Goal: Task Accomplishment & Management: Manage account settings

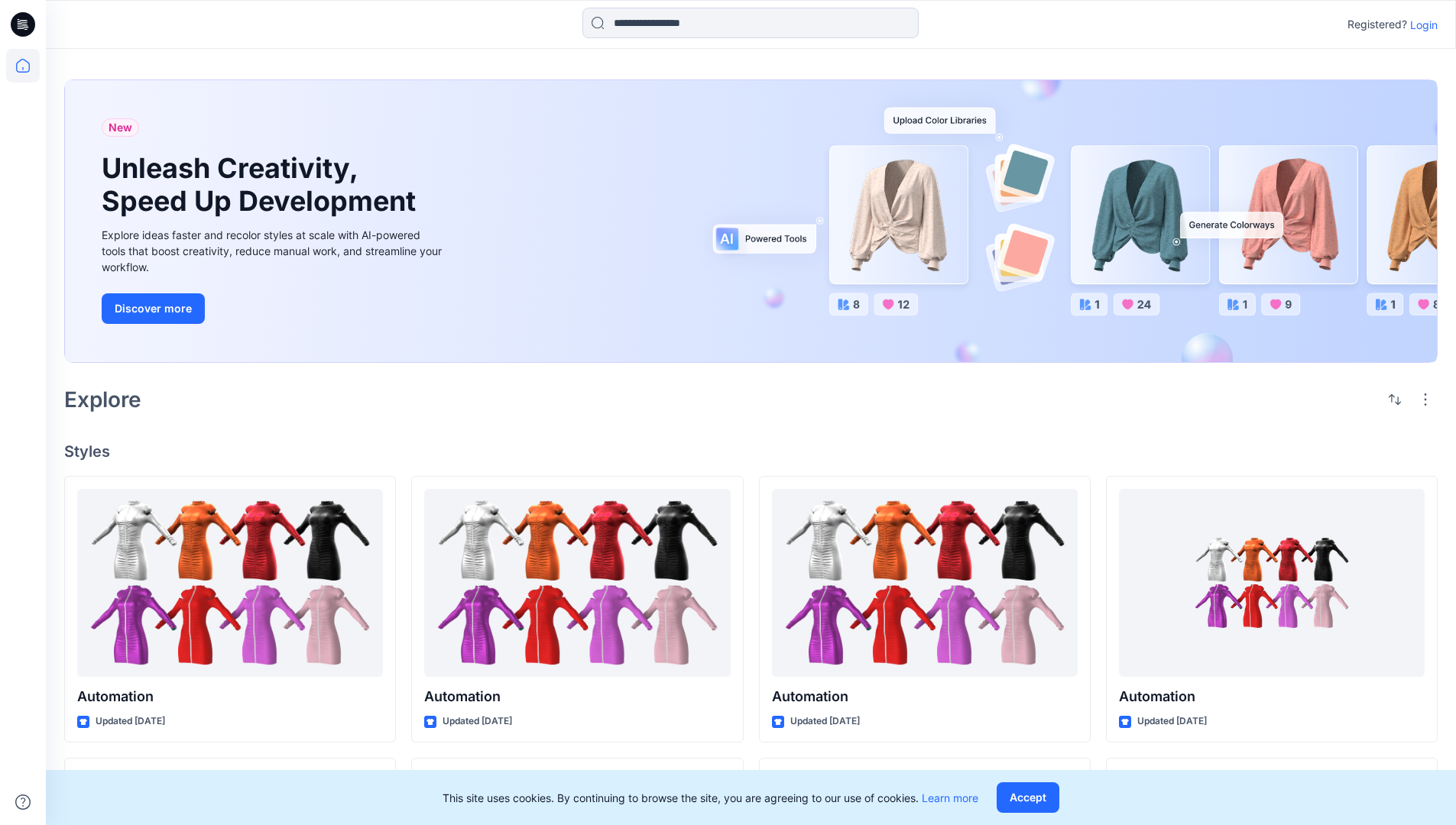
click at [1420, 25] on p "Login" at bounding box center [1424, 25] width 28 height 16
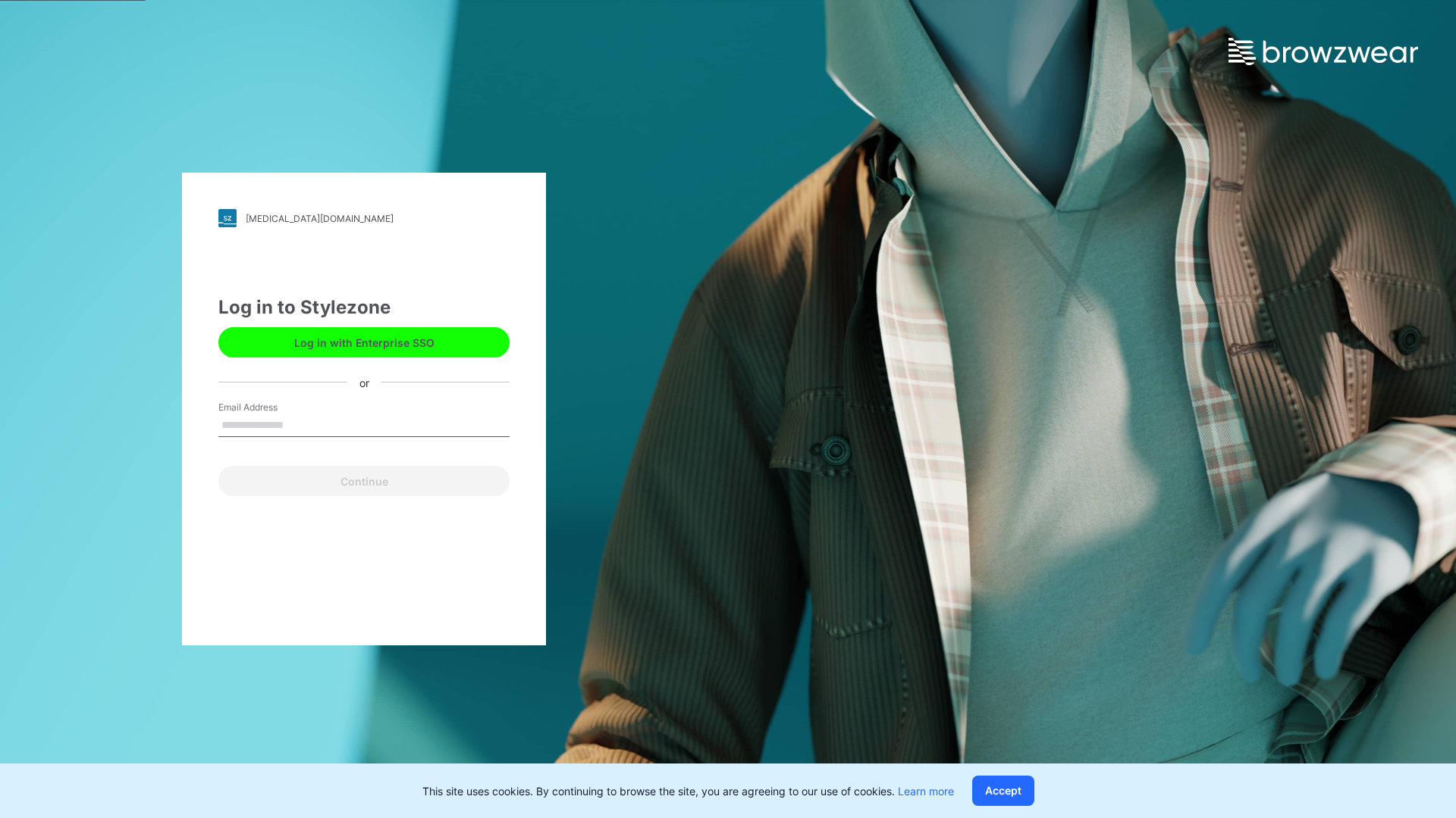
click at [299, 424] on input "Email Address" at bounding box center [363, 426] width 291 height 23
type input "**********"
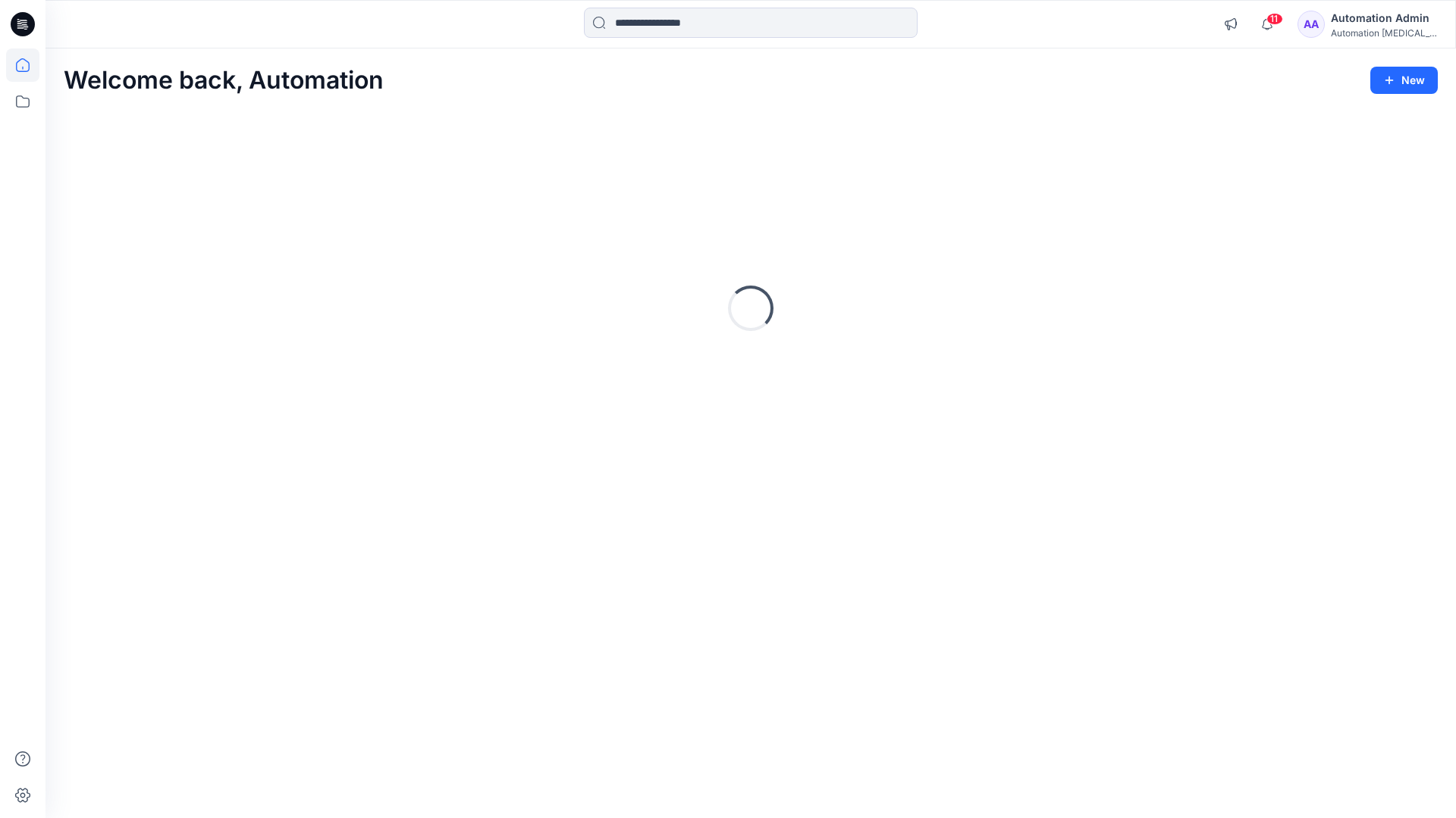
click at [28, 65] on icon at bounding box center [23, 65] width 13 height 13
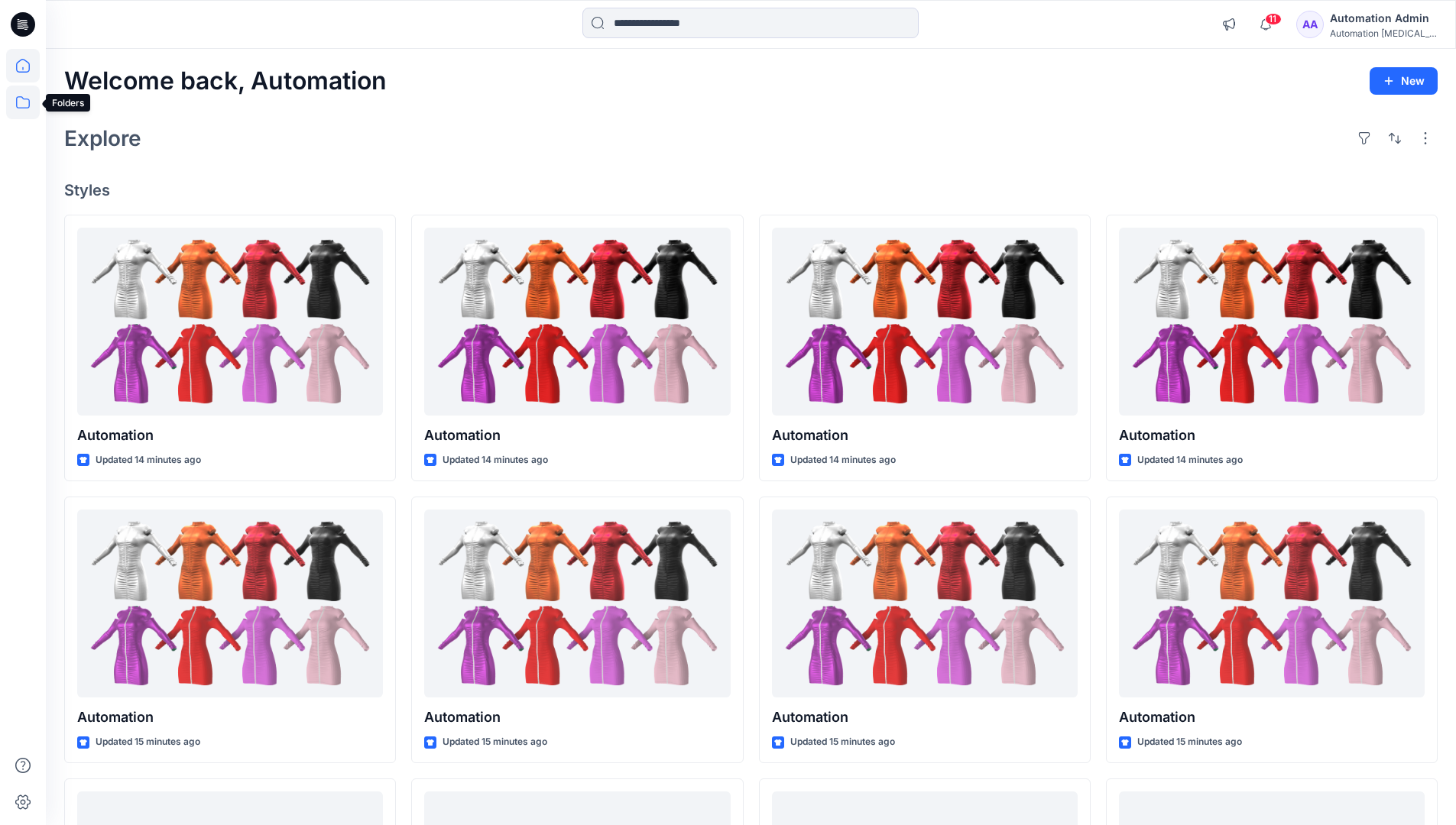
click at [27, 103] on icon at bounding box center [22, 102] width 33 height 33
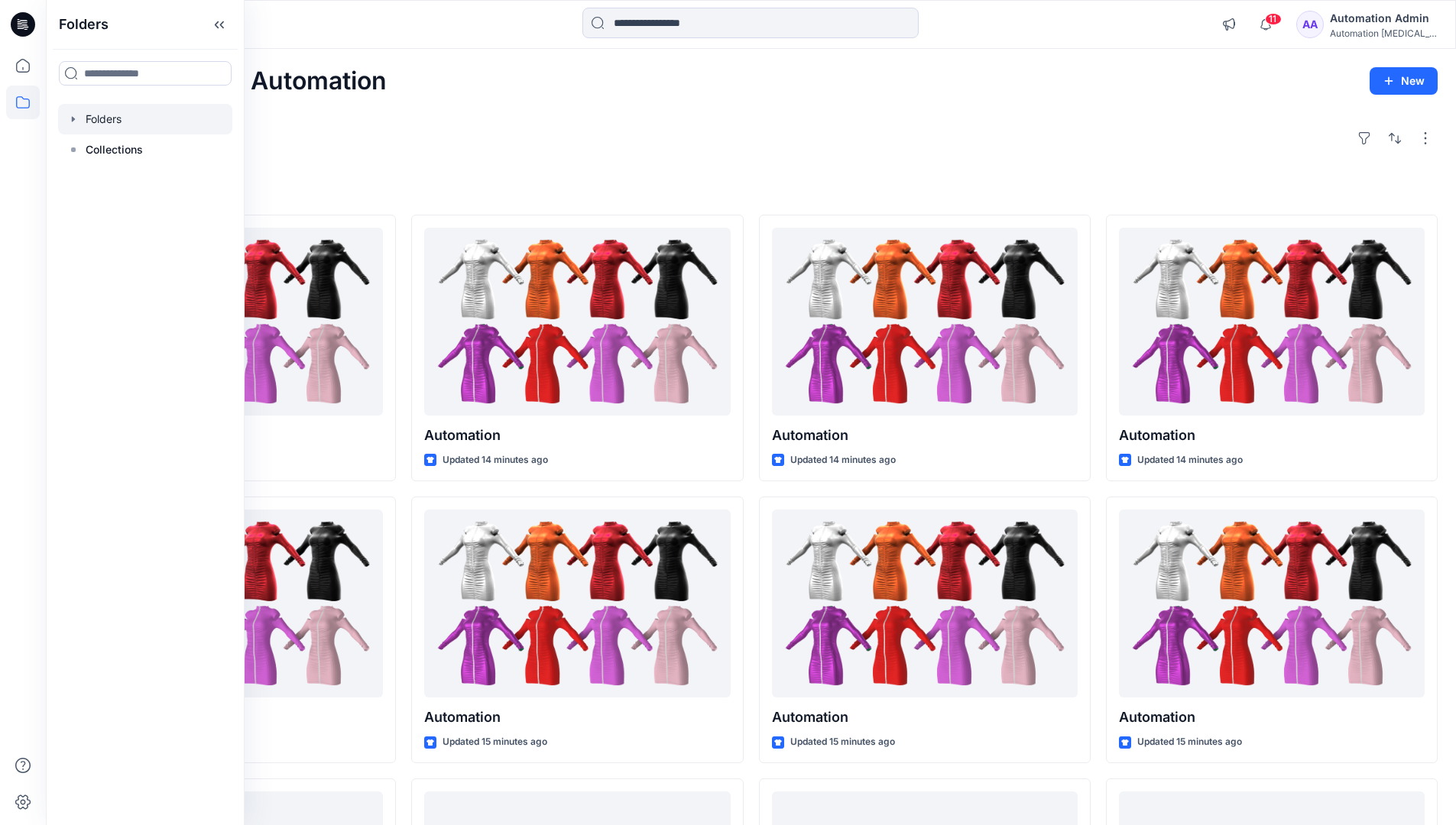
click at [96, 121] on div at bounding box center [145, 119] width 174 height 31
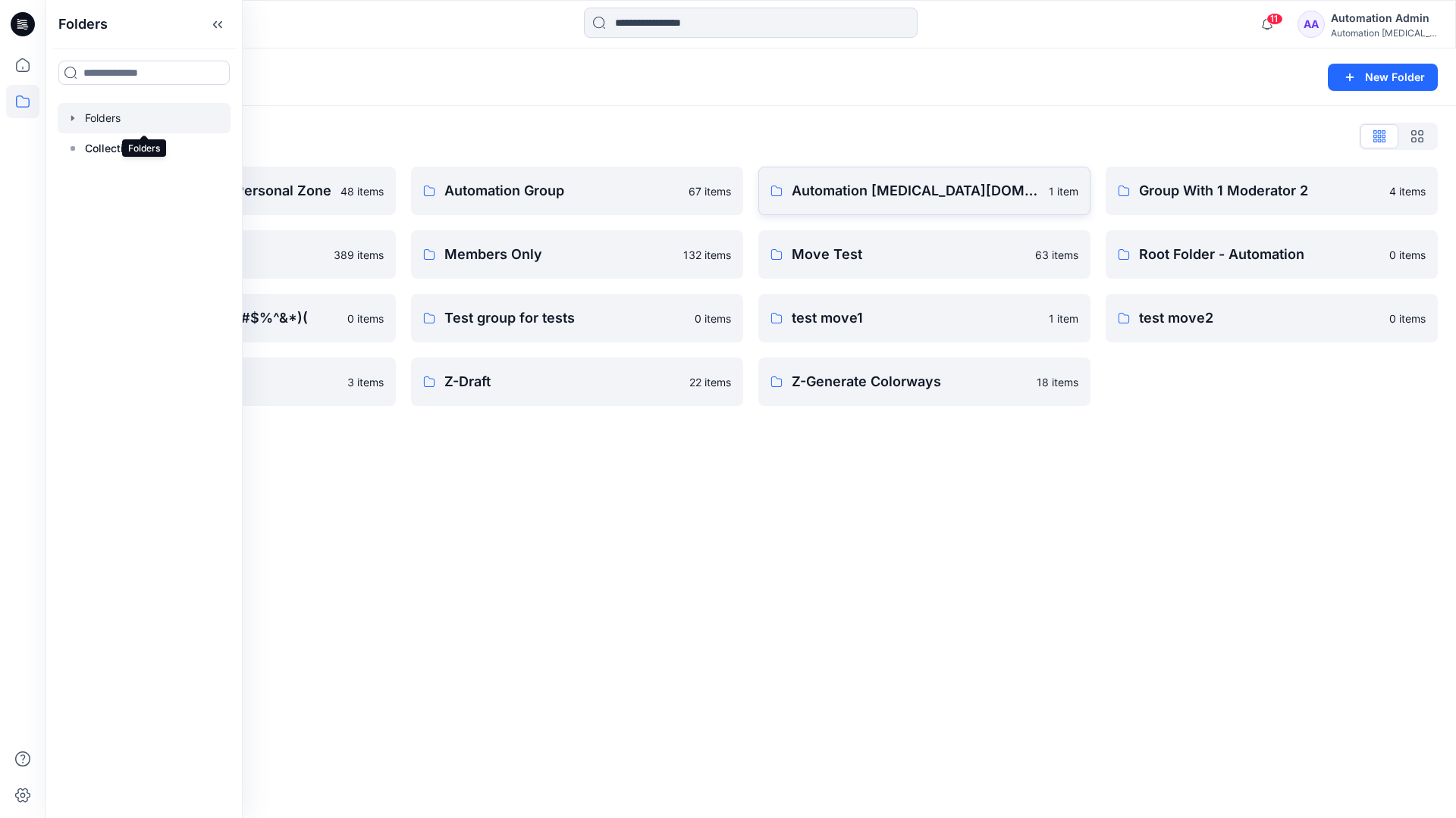
click at [886, 208] on link "Automation testim.io 1 item" at bounding box center [924, 190] width 333 height 48
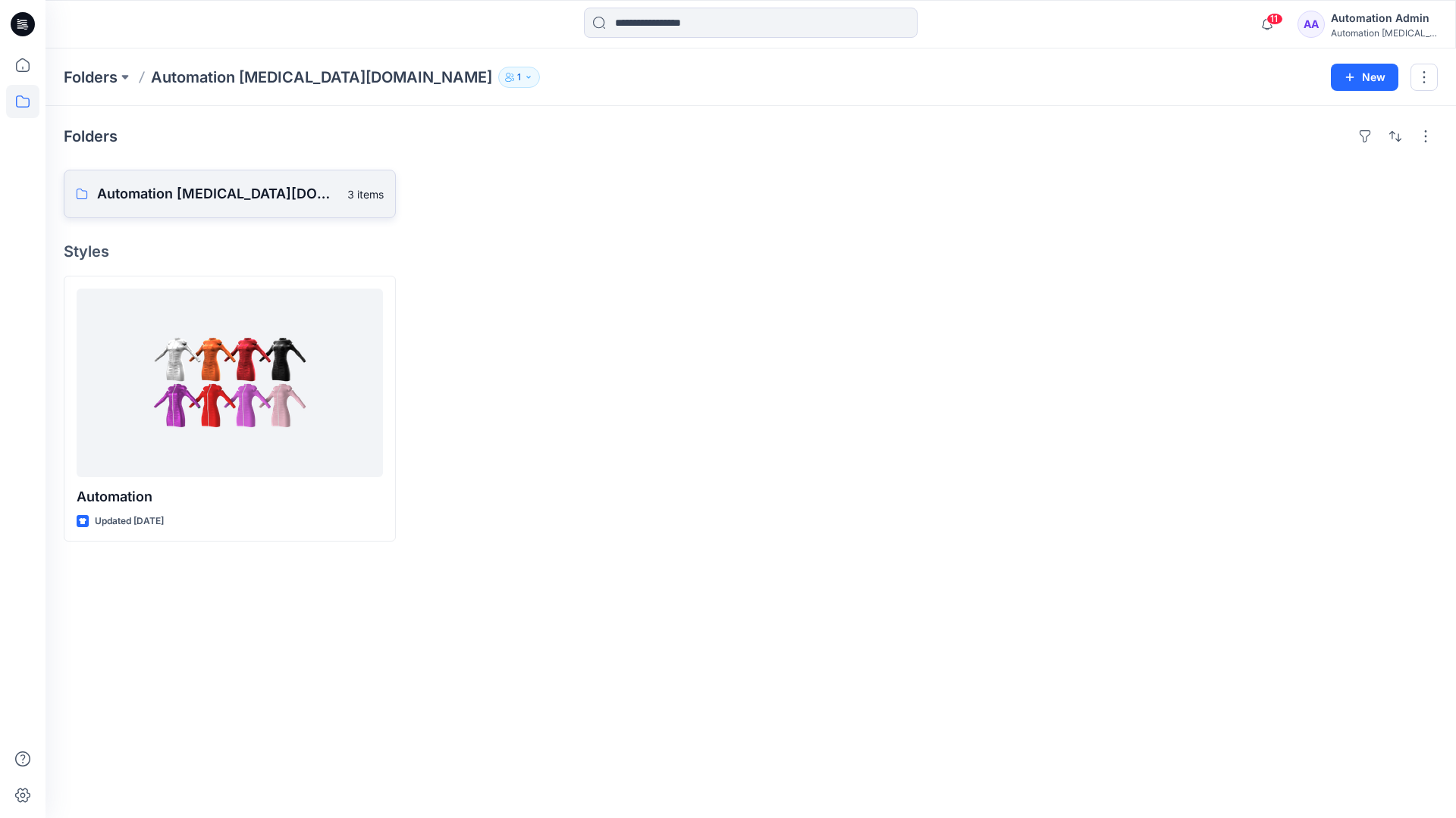
click at [204, 202] on p "Automation testim.io Board" at bounding box center [217, 194] width 242 height 21
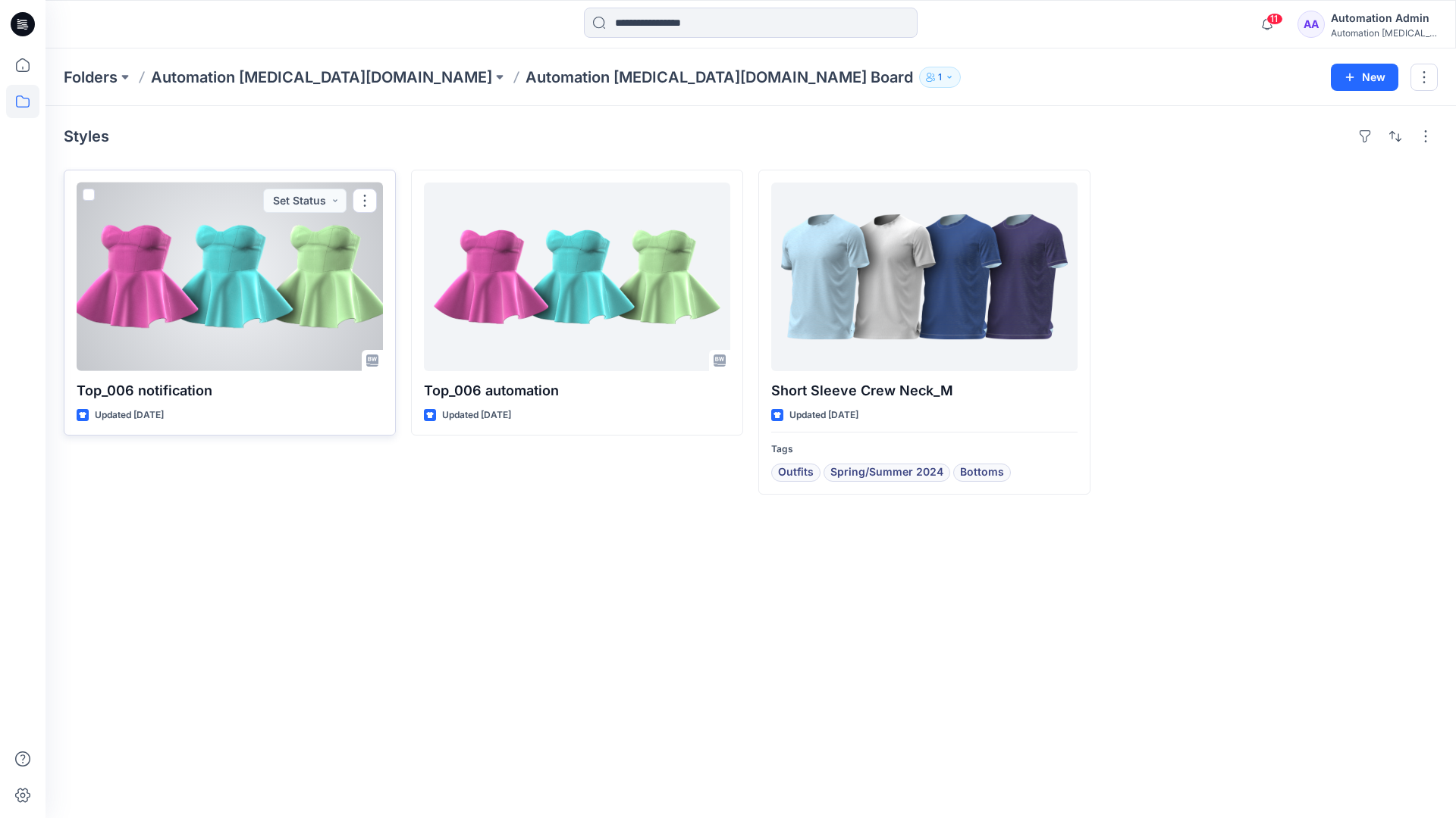
click at [93, 197] on span at bounding box center [88, 194] width 12 height 12
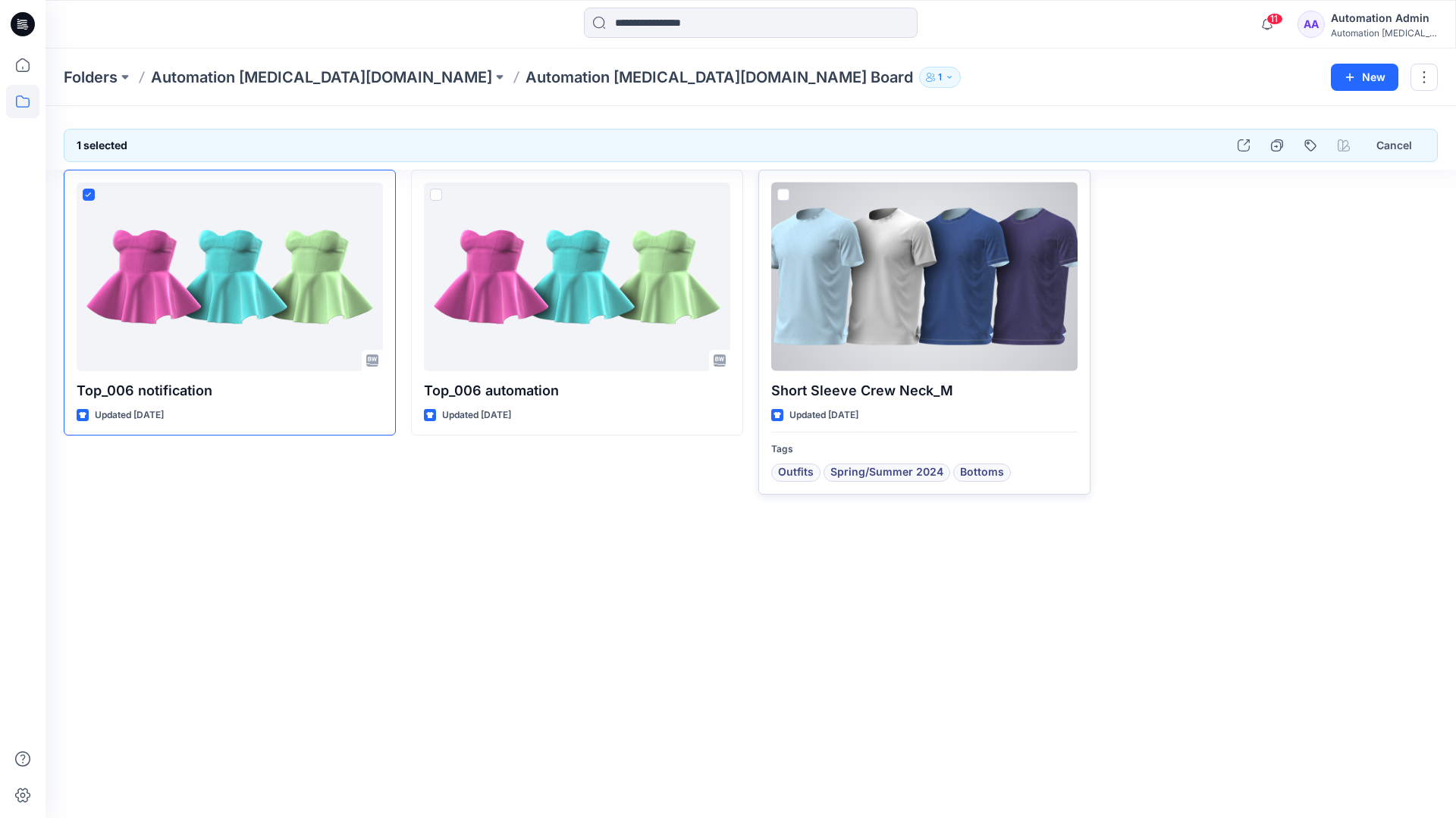
click at [785, 193] on span at bounding box center [782, 194] width 12 height 12
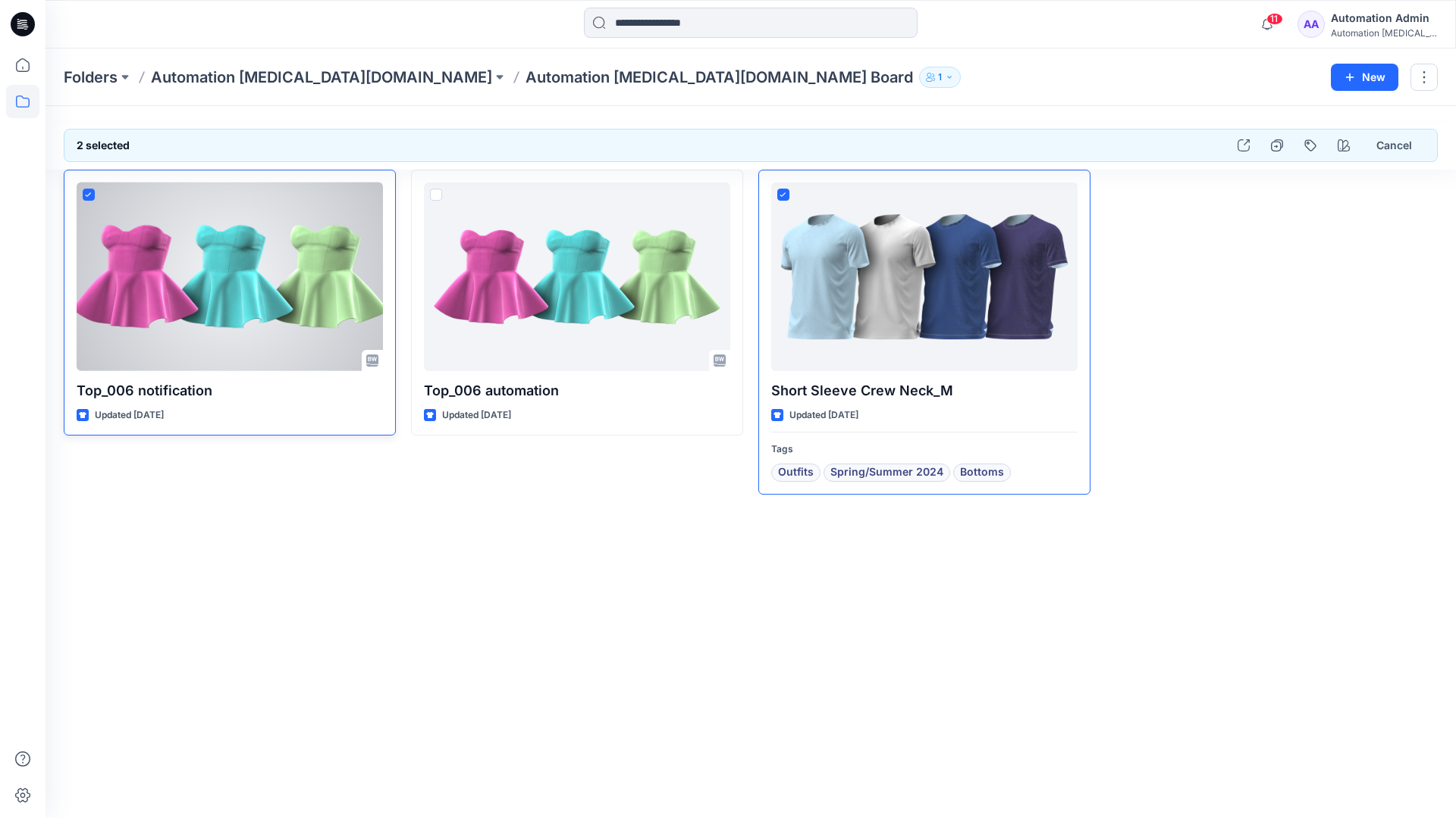
click at [91, 195] on icon at bounding box center [88, 195] width 7 height 6
click at [1388, 147] on button "Cancel" at bounding box center [1393, 145] width 62 height 27
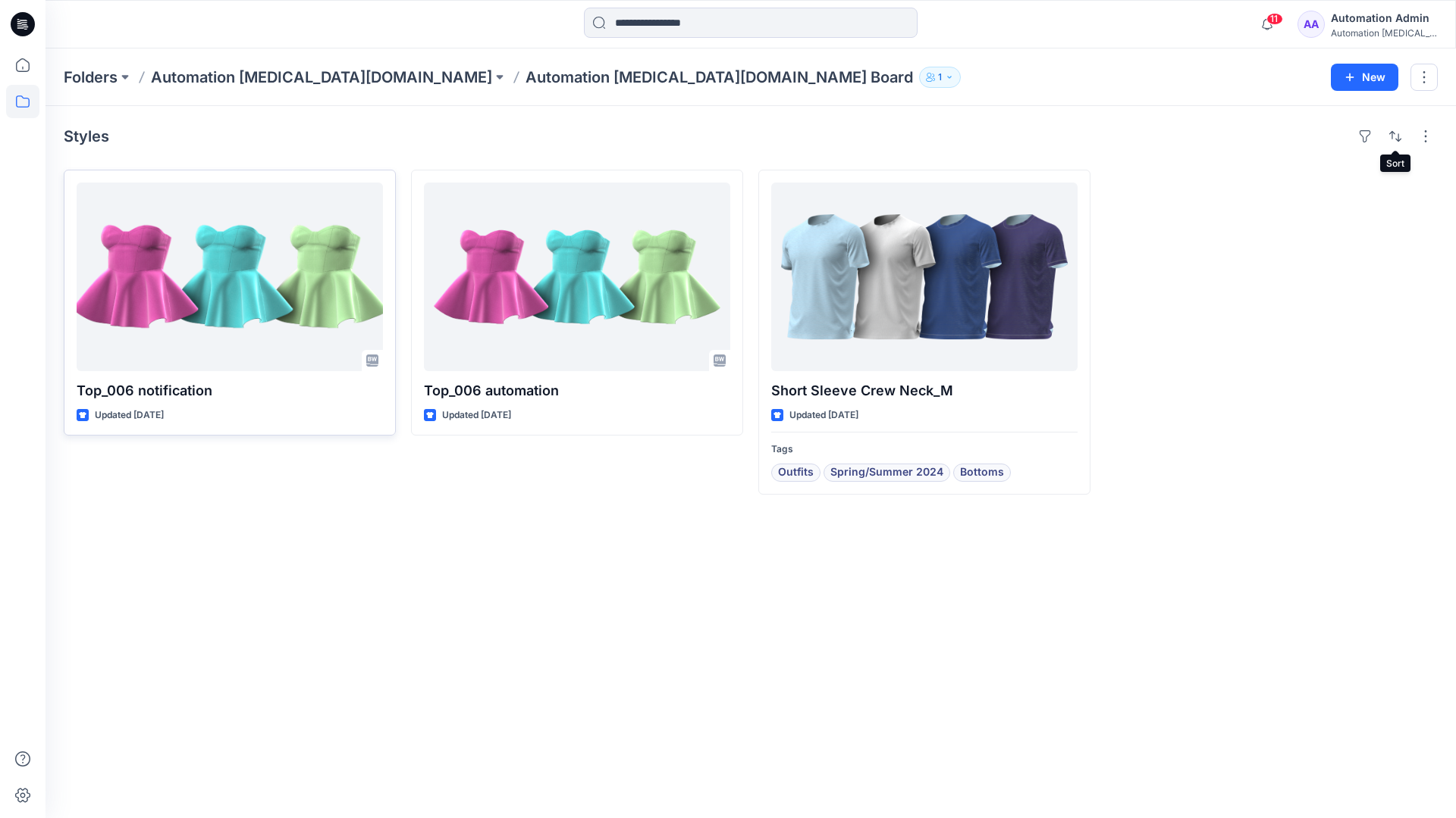
click at [1371, 28] on div "Automation testim..." at bounding box center [1384, 33] width 106 height 11
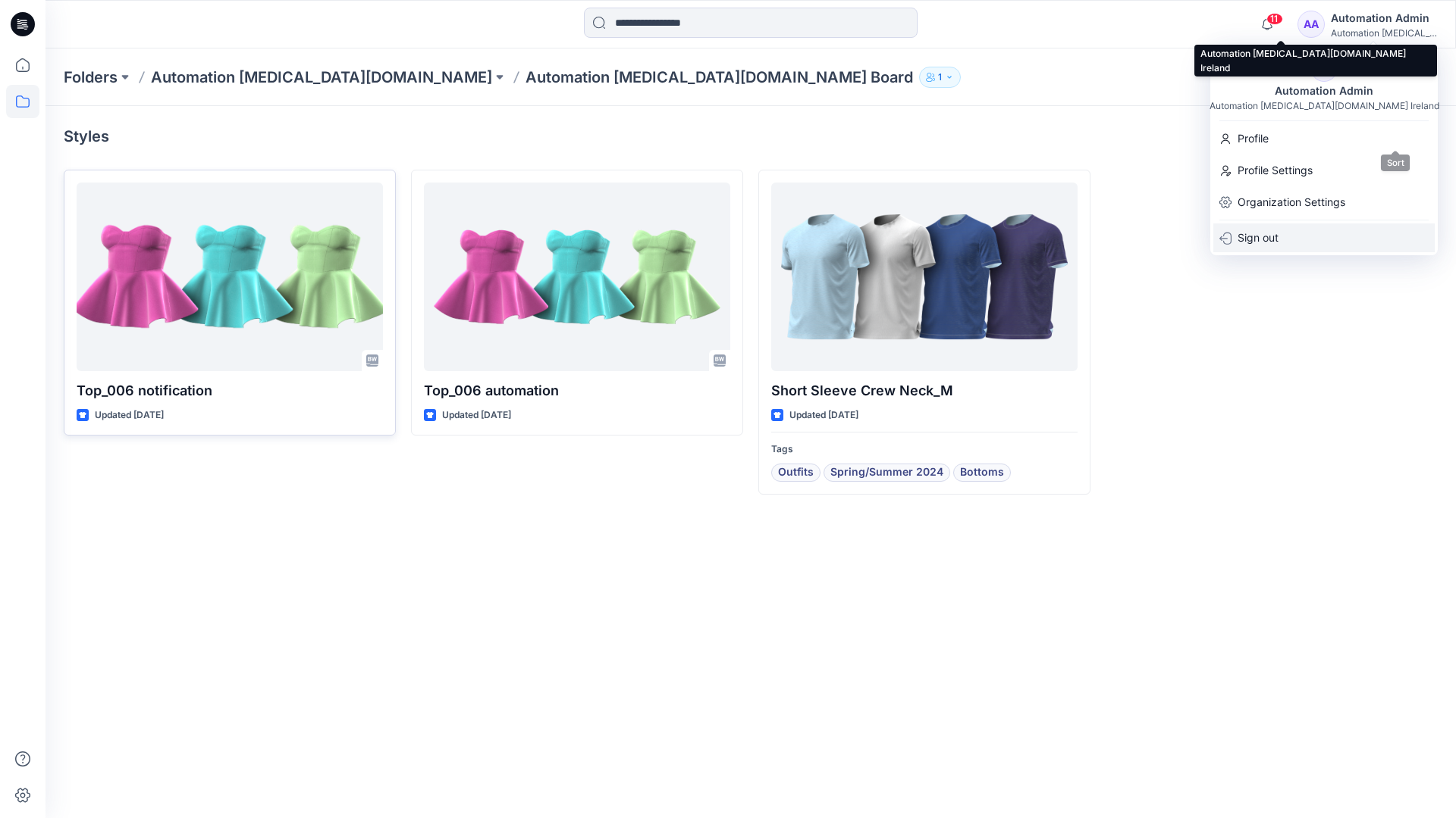
click at [1269, 237] on p "Sign out" at bounding box center [1257, 238] width 41 height 28
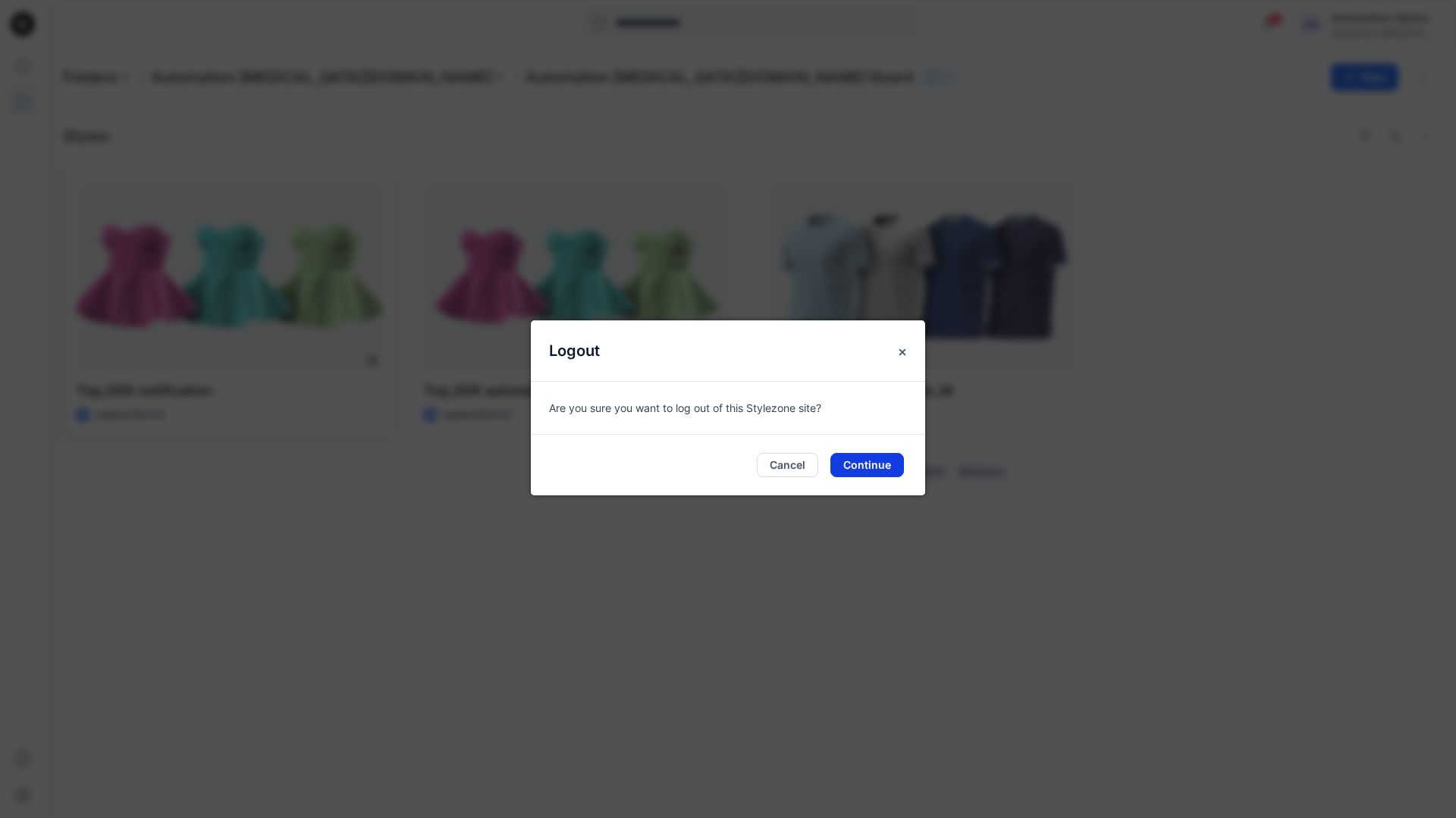
click at [888, 460] on button "Continue" at bounding box center [867, 466] width 74 height 25
